Goal: Transaction & Acquisition: Purchase product/service

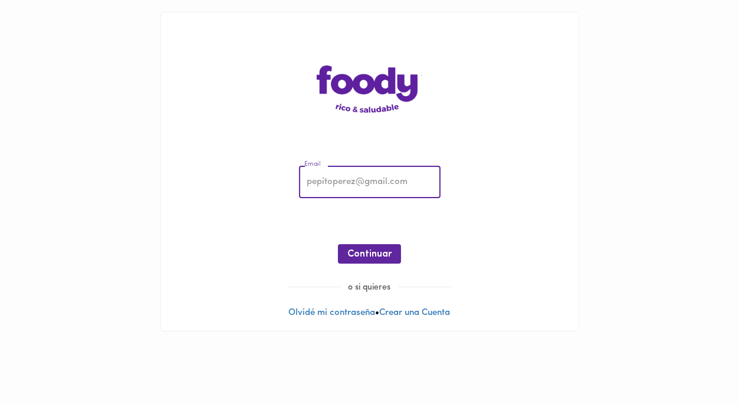
click at [334, 180] on input "email" at bounding box center [369, 182] width 141 height 32
click at [342, 182] on input "email" at bounding box center [369, 182] width 141 height 32
type input "[EMAIL_ADDRESS][DOMAIN_NAME]"
click at [367, 256] on span "Continuar" at bounding box center [369, 254] width 44 height 11
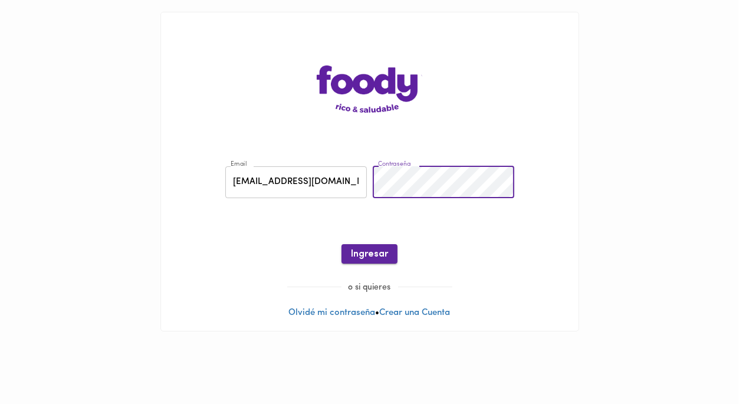
click at [381, 252] on span "Ingresar" at bounding box center [369, 254] width 37 height 11
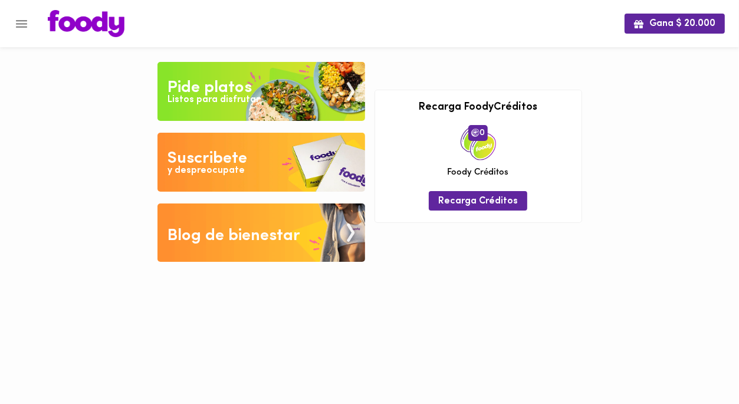
click at [275, 94] on img at bounding box center [260, 91] width 207 height 59
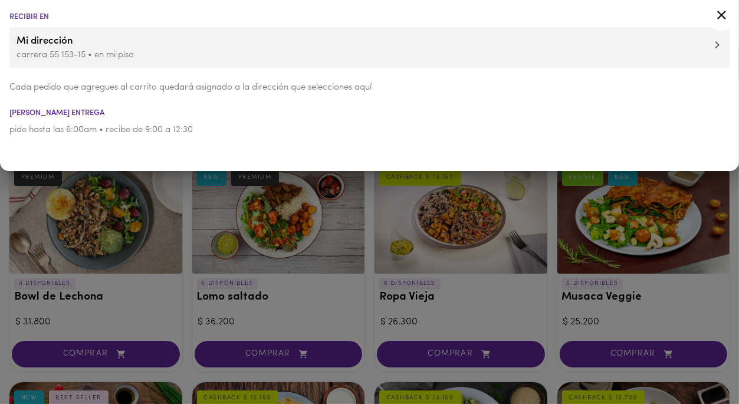
click at [8, 314] on div at bounding box center [369, 202] width 739 height 404
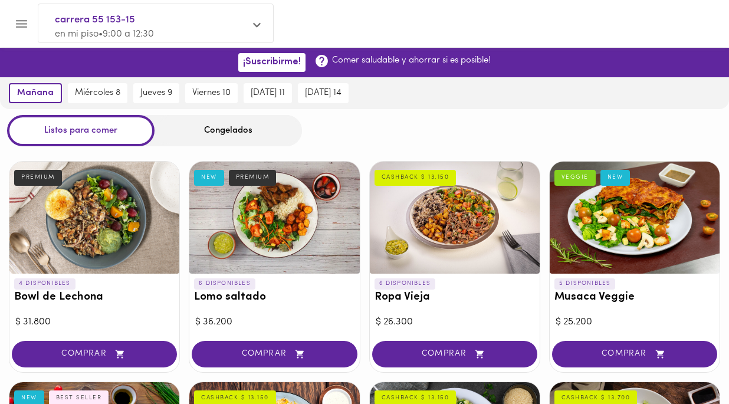
click at [217, 139] on div "Congelados" at bounding box center [227, 130] width 147 height 31
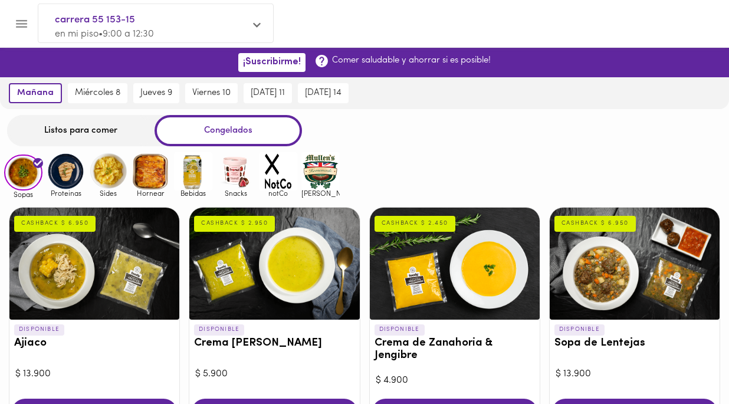
scroll to position [64, 0]
